Goal: Learn about a topic

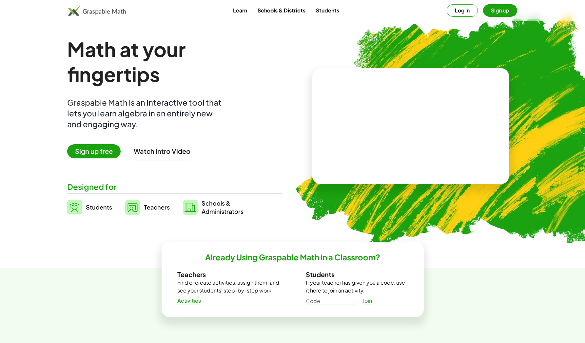
click at [100, 155] on span "Sign up free" at bounding box center [93, 151] width 53 height 14
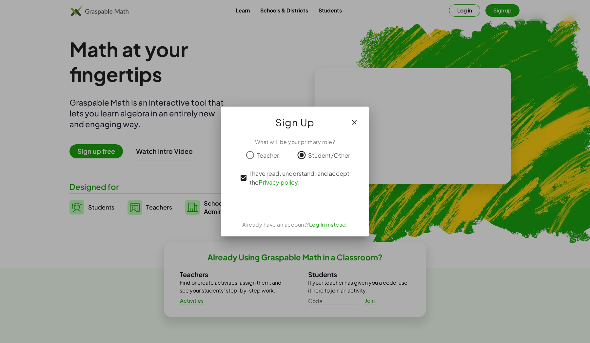
click at [294, 202] on div "Acceder con Google. Se abre en una pestaña nueva" at bounding box center [295, 203] width 63 height 14
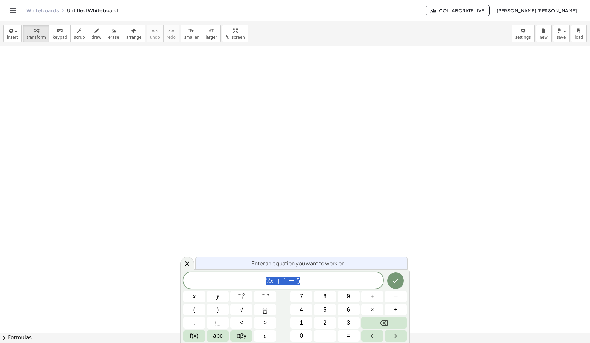
drag, startPoint x: 187, startPoint y: 81, endPoint x: 217, endPoint y: 135, distance: 61.7
click at [320, 282] on span "2 x + 1 = 5 ​" at bounding box center [283, 280] width 200 height 9
click at [92, 34] on div "button" at bounding box center [97, 31] width 10 height 8
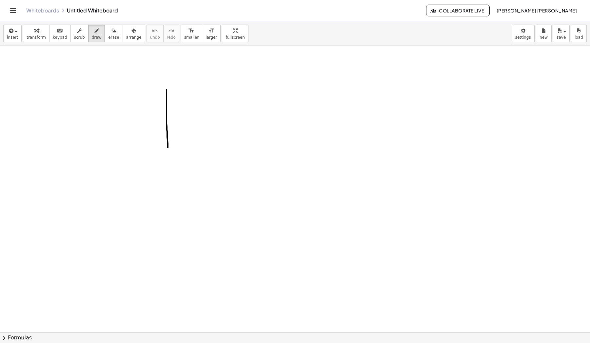
drag, startPoint x: 166, startPoint y: 90, endPoint x: 169, endPoint y: 160, distance: 69.8
click at [78, 33] on icon "button" at bounding box center [79, 31] width 5 height 8
drag, startPoint x: 166, startPoint y: 95, endPoint x: 174, endPoint y: 99, distance: 9.0
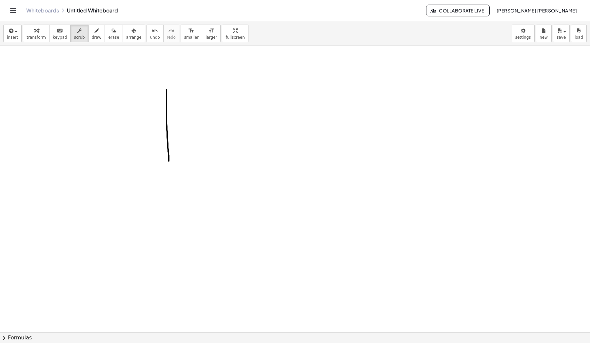
drag, startPoint x: 174, startPoint y: 99, endPoint x: 159, endPoint y: 99, distance: 15.1
click at [94, 33] on icon "button" at bounding box center [96, 31] width 5 height 8
click at [111, 34] on icon "button" at bounding box center [113, 31] width 5 height 8
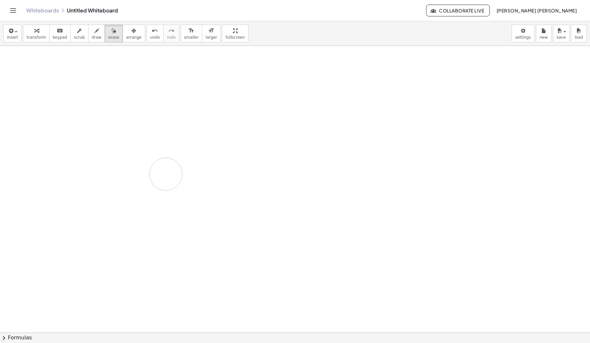
drag, startPoint x: 171, startPoint y: 85, endPoint x: 166, endPoint y: 174, distance: 89.3
click at [77, 34] on icon "button" at bounding box center [79, 31] width 5 height 8
click at [77, 36] on span "scrub" at bounding box center [79, 37] width 11 height 5
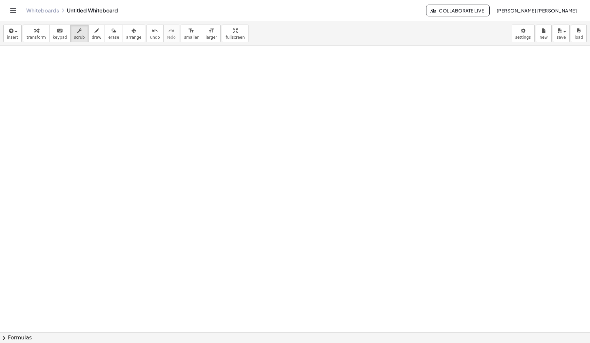
drag, startPoint x: 136, startPoint y: 107, endPoint x: 201, endPoint y: 122, distance: 66.4
click at [14, 34] on button "insert" at bounding box center [12, 34] width 18 height 18
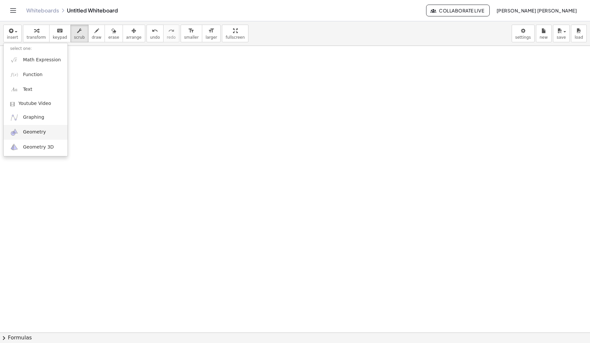
click at [36, 134] on span "Geometry" at bounding box center [34, 132] width 23 height 7
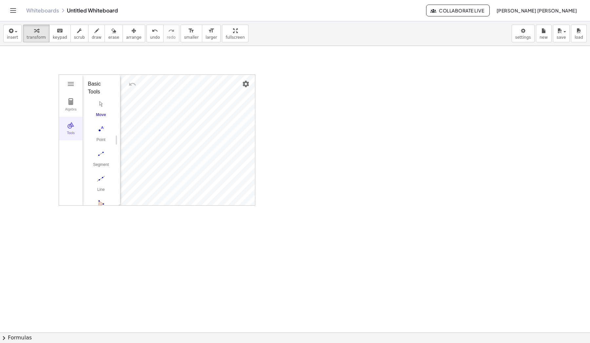
click at [71, 129] on button "Tools" at bounding box center [71, 129] width 24 height 24
click at [72, 129] on button "Tools" at bounding box center [71, 129] width 24 height 24
click at [102, 120] on img "Polygon. Select all vertices, then first vertex again" at bounding box center [101, 118] width 26 height 10
click at [100, 121] on img "Polygon. Select all vertices, then first vertex again" at bounding box center [101, 118] width 26 height 10
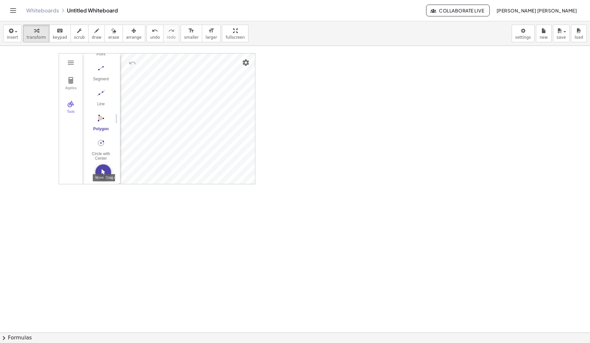
click at [102, 171] on img "Move. Drag or select object" at bounding box center [103, 172] width 16 height 16
click at [98, 120] on img "Polygon. Select all vertices, then first vertex again" at bounding box center [101, 118] width 26 height 10
click at [271, 163] on div at bounding box center [295, 332] width 590 height 615
click at [248, 64] on img "Settings" at bounding box center [246, 63] width 8 height 8
click at [297, 108] on div at bounding box center [295, 332] width 590 height 615
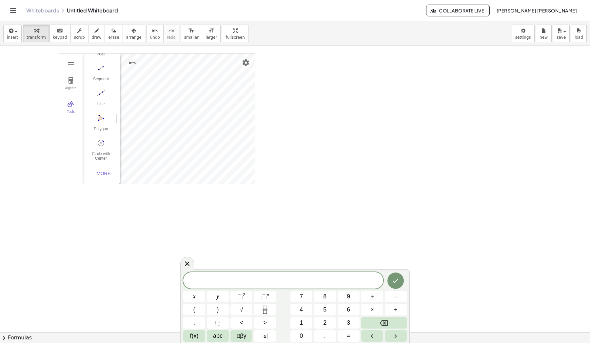
scroll to position [0, 0]
click at [141, 215] on div at bounding box center [295, 332] width 590 height 615
click at [38, 36] on span "transform" at bounding box center [36, 37] width 19 height 5
click at [10, 38] on span "insert" at bounding box center [12, 37] width 11 height 5
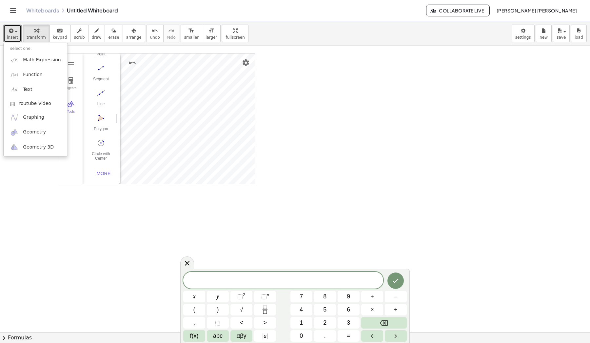
click at [95, 217] on div at bounding box center [295, 332] width 590 height 615
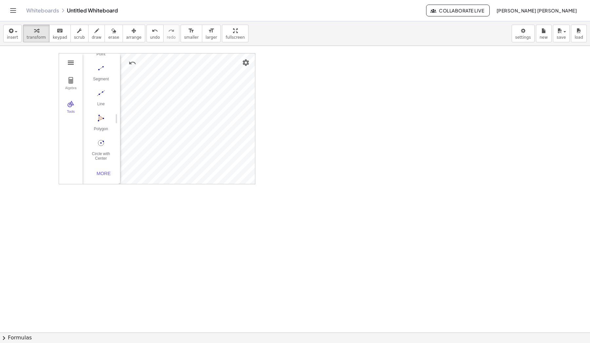
click at [71, 61] on img "Geometry" at bounding box center [71, 63] width 8 height 8
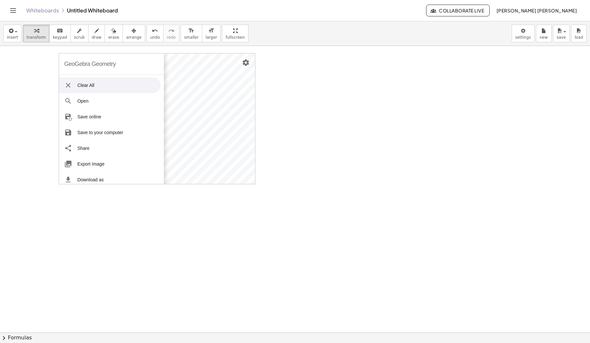
scroll to position [0, 0]
click at [92, 86] on li "Clear All" at bounding box center [110, 85] width 102 height 16
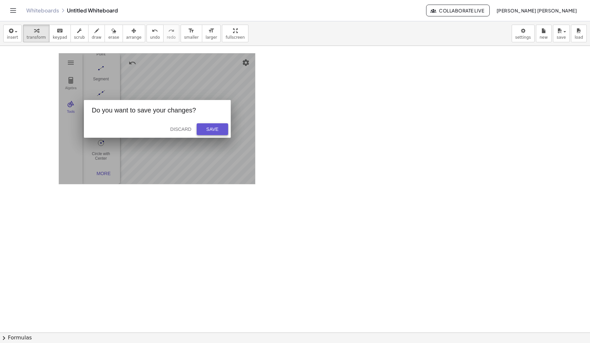
click at [215, 132] on div "Save" at bounding box center [212, 129] width 21 height 5
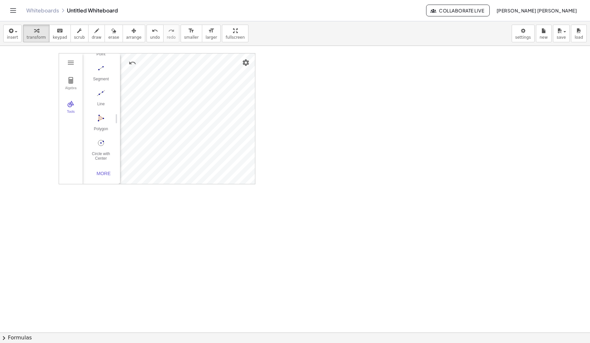
click at [65, 68] on div "Algebra Tools" at bounding box center [71, 118] width 24 height 130
click at [66, 63] on button "Geometry" at bounding box center [71, 63] width 12 height 12
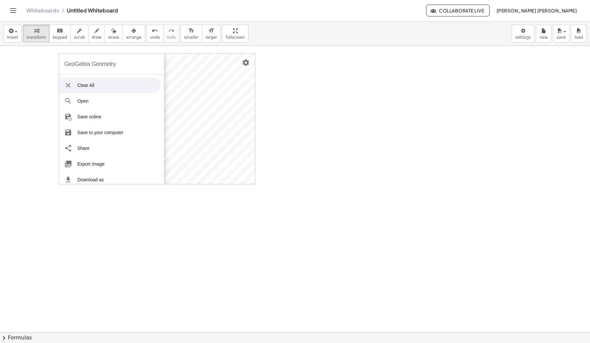
click at [102, 85] on li "Clear All" at bounding box center [110, 85] width 102 height 16
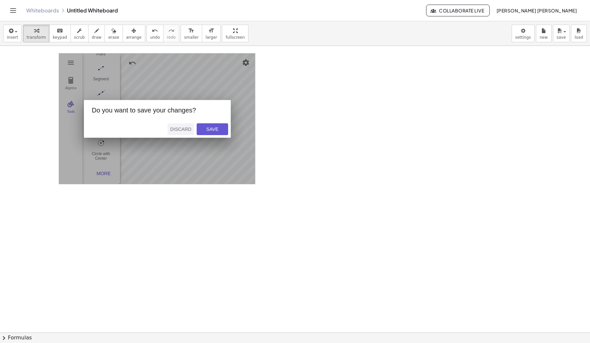
click at [176, 127] on div "Discard" at bounding box center [180, 129] width 21 height 5
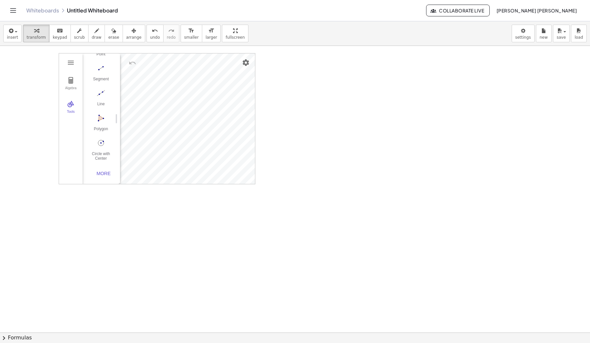
scroll to position [66, 0]
click at [179, 220] on div at bounding box center [295, 332] width 590 height 615
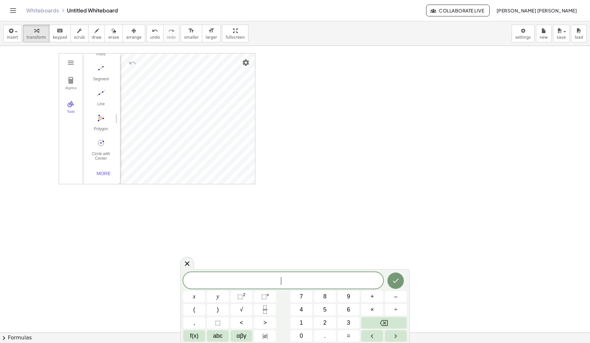
click at [302, 152] on div at bounding box center [295, 332] width 590 height 615
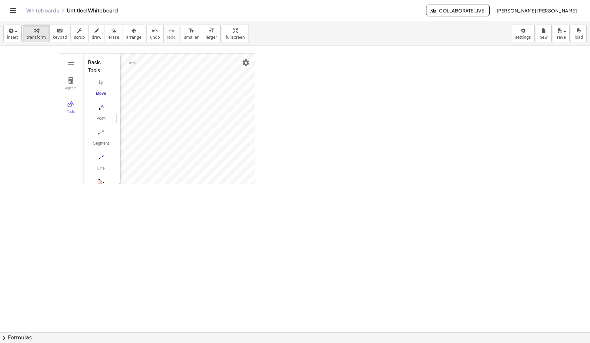
scroll to position [0, 3]
drag, startPoint x: 99, startPoint y: 55, endPoint x: 117, endPoint y: 100, distance: 48.4
click at [117, 100] on div "Algebra Tools Input… GeoGebra Geometry Basic Tools Move Point Segment Line Poly…" at bounding box center [157, 118] width 196 height 130
click at [246, 65] on img "Settings" at bounding box center [246, 63] width 8 height 8
click at [205, 77] on span "Show Grid" at bounding box center [197, 77] width 25 height 10
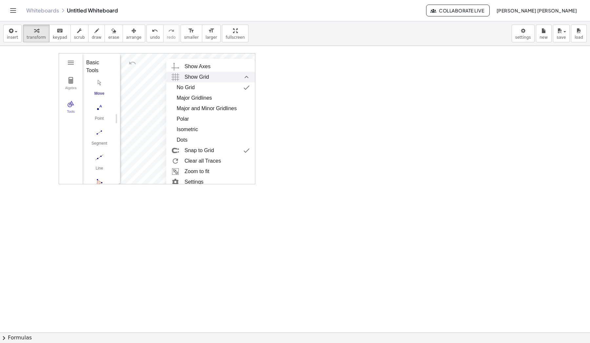
click at [215, 76] on div "Show Grid" at bounding box center [217, 77] width 65 height 10
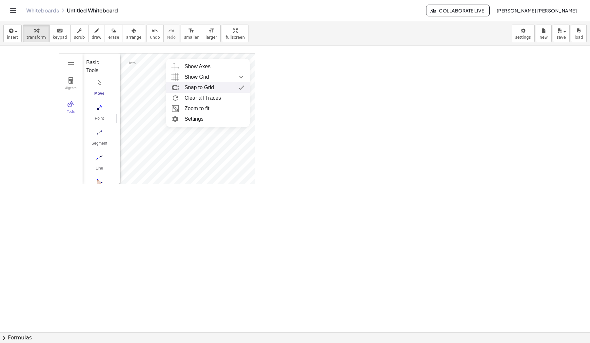
click at [215, 90] on div "Snap to Grid" at bounding box center [215, 87] width 60 height 10
click at [245, 61] on img "Settings" at bounding box center [246, 63] width 8 height 8
click at [206, 86] on div "Snap to Grid" at bounding box center [199, 87] width 29 height 10
click at [244, 60] on img "Settings" at bounding box center [246, 63] width 8 height 8
click at [193, 121] on li "Settings" at bounding box center [208, 119] width 84 height 10
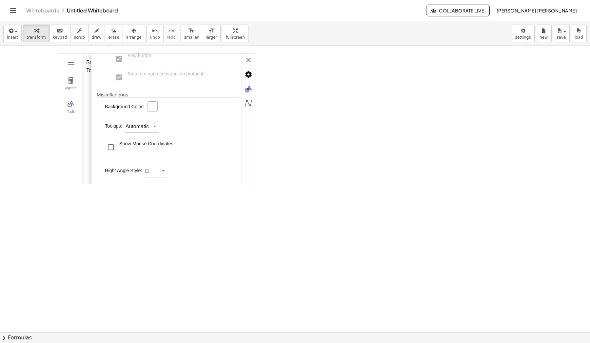
scroll to position [217, 0]
click at [327, 166] on div at bounding box center [295, 332] width 590 height 615
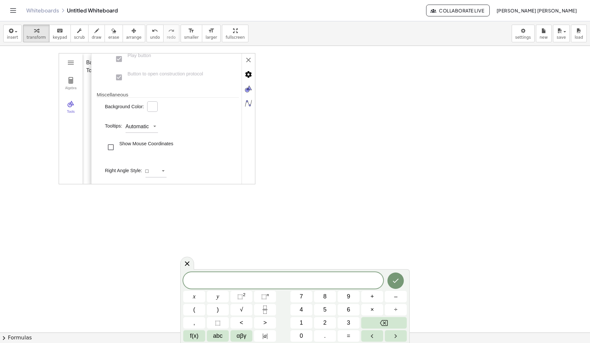
click at [7, 126] on div at bounding box center [295, 332] width 590 height 615
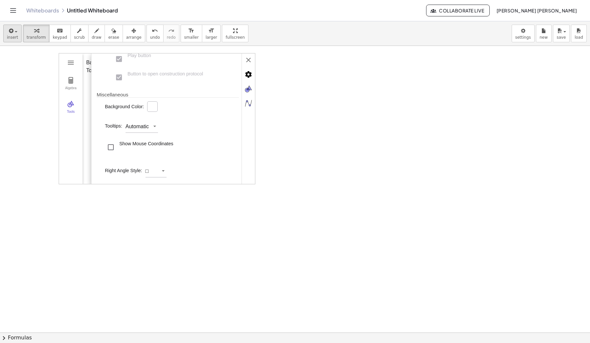
click at [9, 30] on icon "button" at bounding box center [11, 31] width 6 height 8
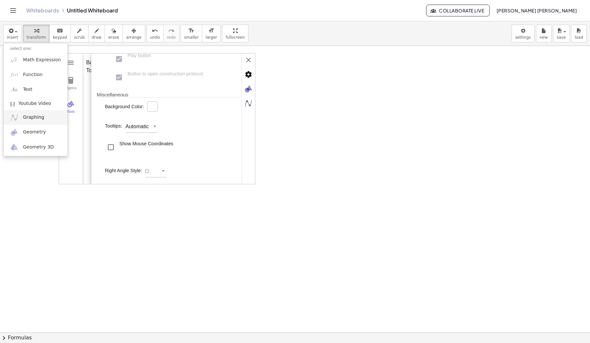
click at [36, 118] on span "Graphing" at bounding box center [33, 117] width 21 height 7
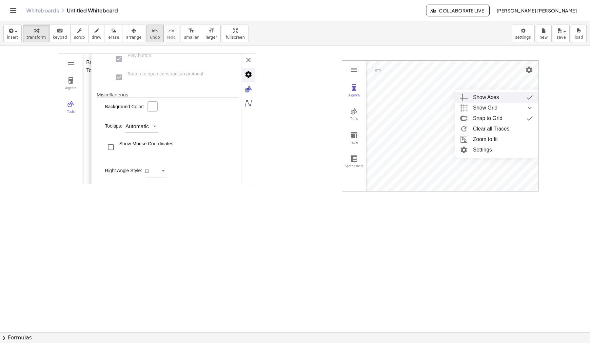
click at [150, 35] on span "undo" at bounding box center [155, 37] width 10 height 5
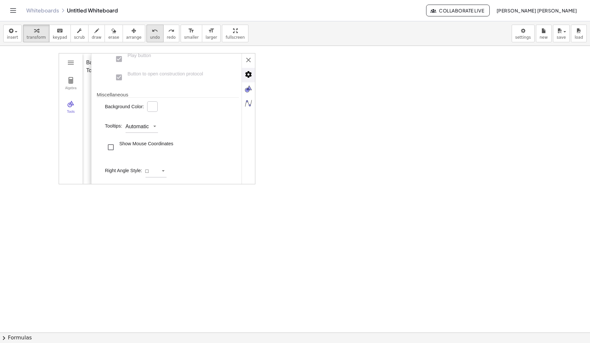
click at [150, 35] on span "undo" at bounding box center [155, 37] width 10 height 5
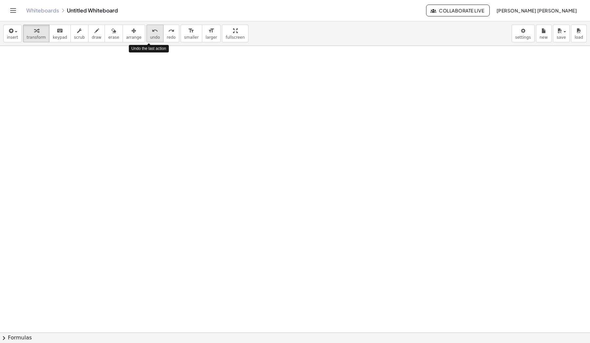
click at [150, 35] on span "undo" at bounding box center [155, 37] width 10 height 5
click at [170, 35] on button "redo redo" at bounding box center [171, 34] width 16 height 18
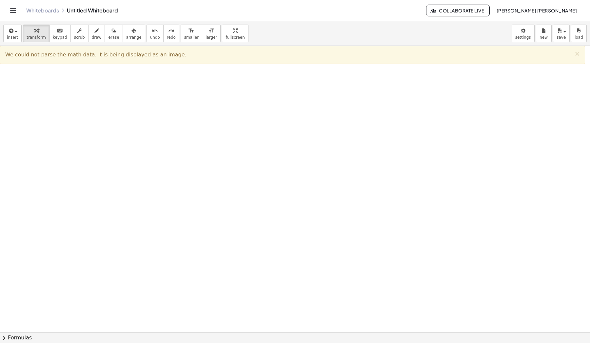
click at [175, 113] on div at bounding box center [295, 332] width 590 height 615
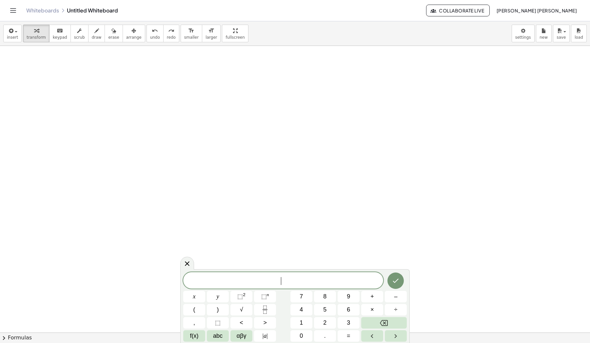
scroll to position [2, 0]
